Goal: Information Seeking & Learning: Learn about a topic

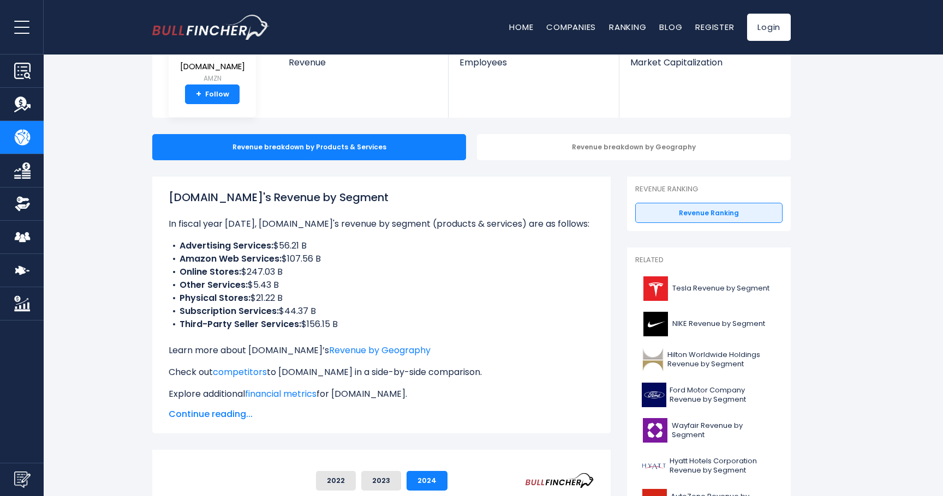
scroll to position [69, 0]
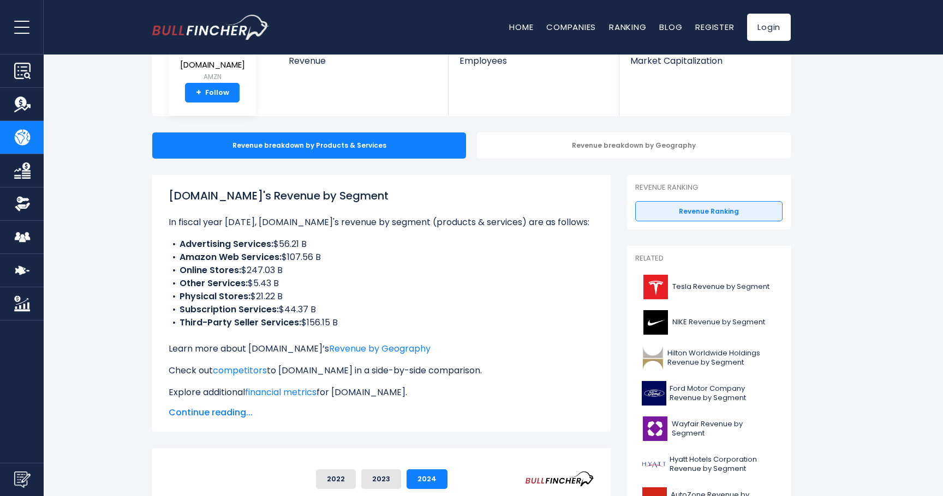
click at [334, 325] on li "Third-Party Seller Services: $156.15 B" at bounding box center [381, 322] width 425 height 13
click at [273, 268] on li "Online Stores: $247.03 B" at bounding box center [381, 270] width 425 height 13
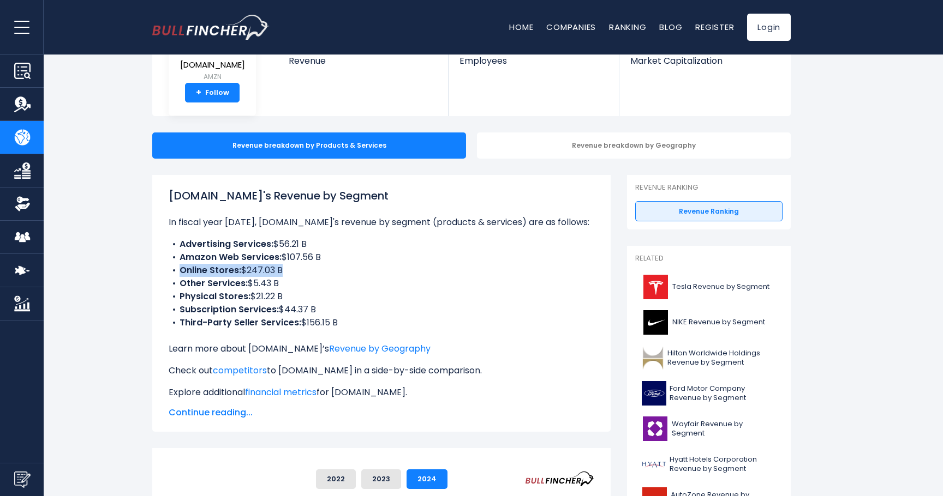
click at [273, 268] on li "Online Stores: $247.03 B" at bounding box center [381, 270] width 425 height 13
click at [300, 278] on li "Other Services: $5.43 B" at bounding box center [381, 283] width 425 height 13
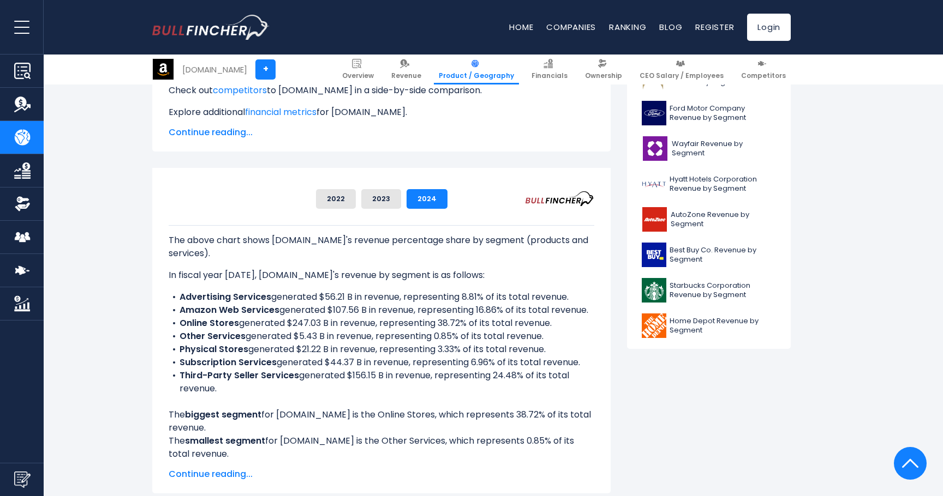
scroll to position [327, 0]
